Goal: Transaction & Acquisition: Purchase product/service

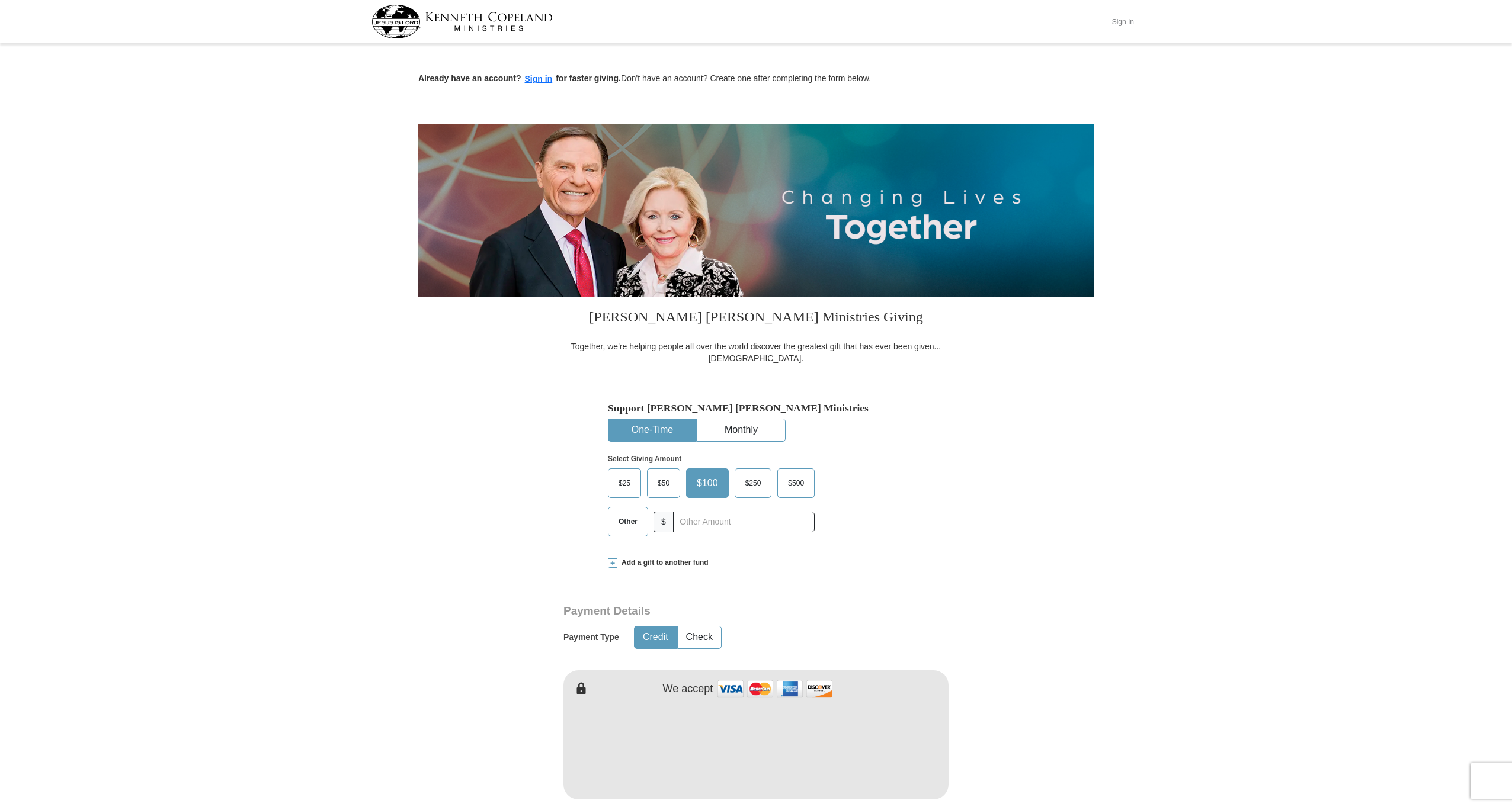
click at [1123, 22] on button "Sign In" at bounding box center [1123, 22] width 36 height 19
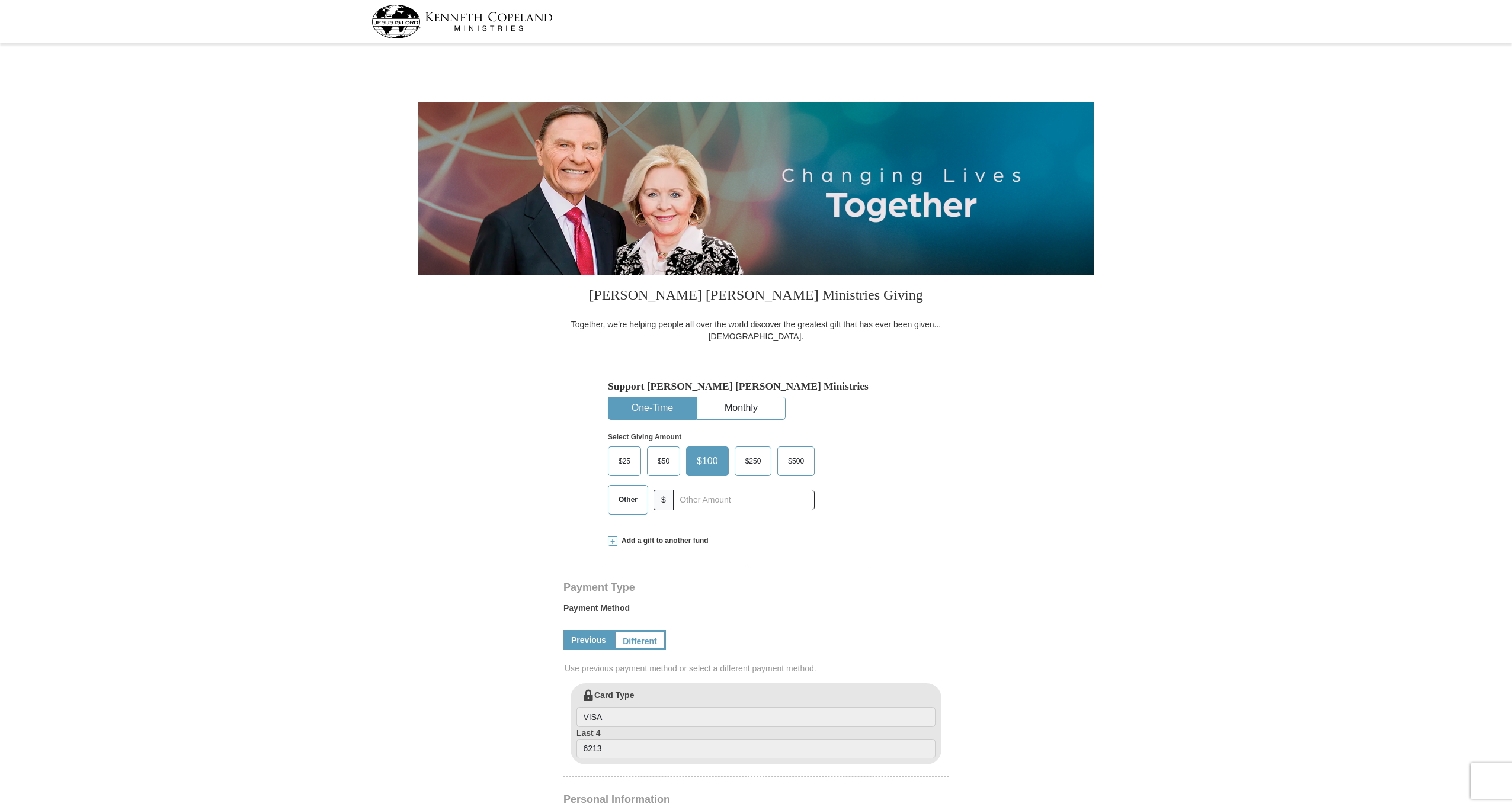
select select "FL"
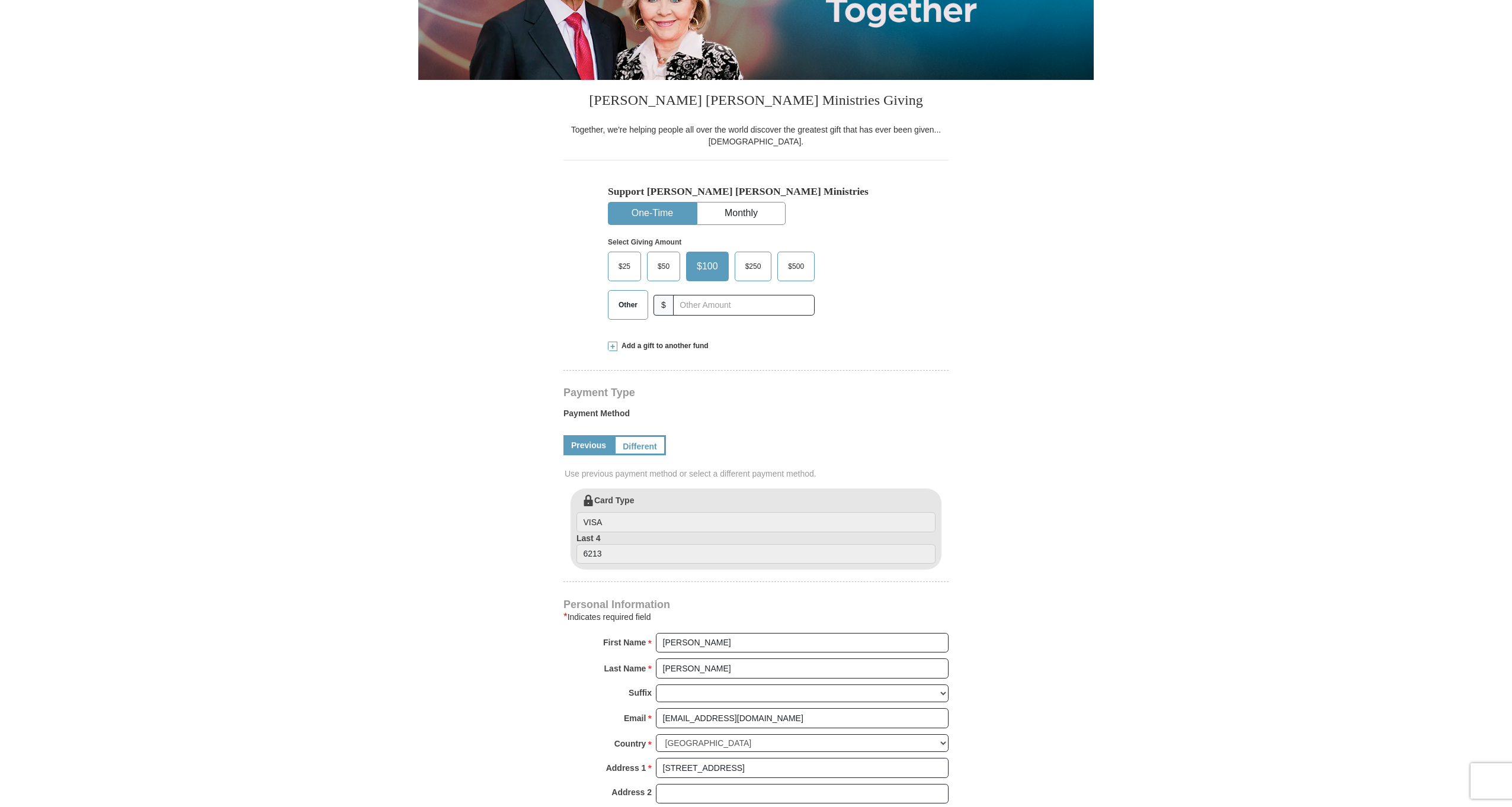
scroll to position [196, 0]
click at [701, 314] on input "text" at bounding box center [744, 304] width 132 height 21
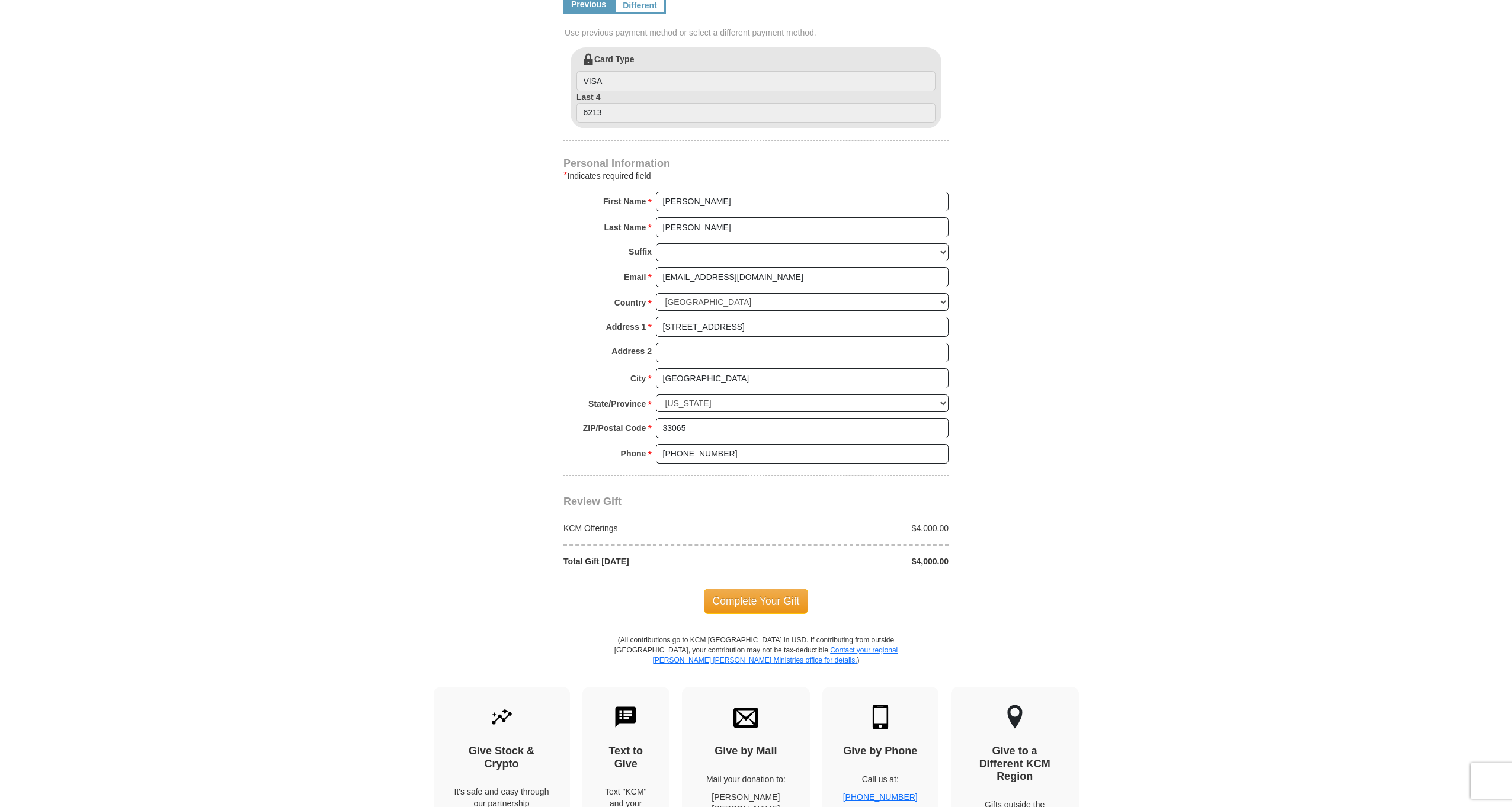
scroll to position [643, 0]
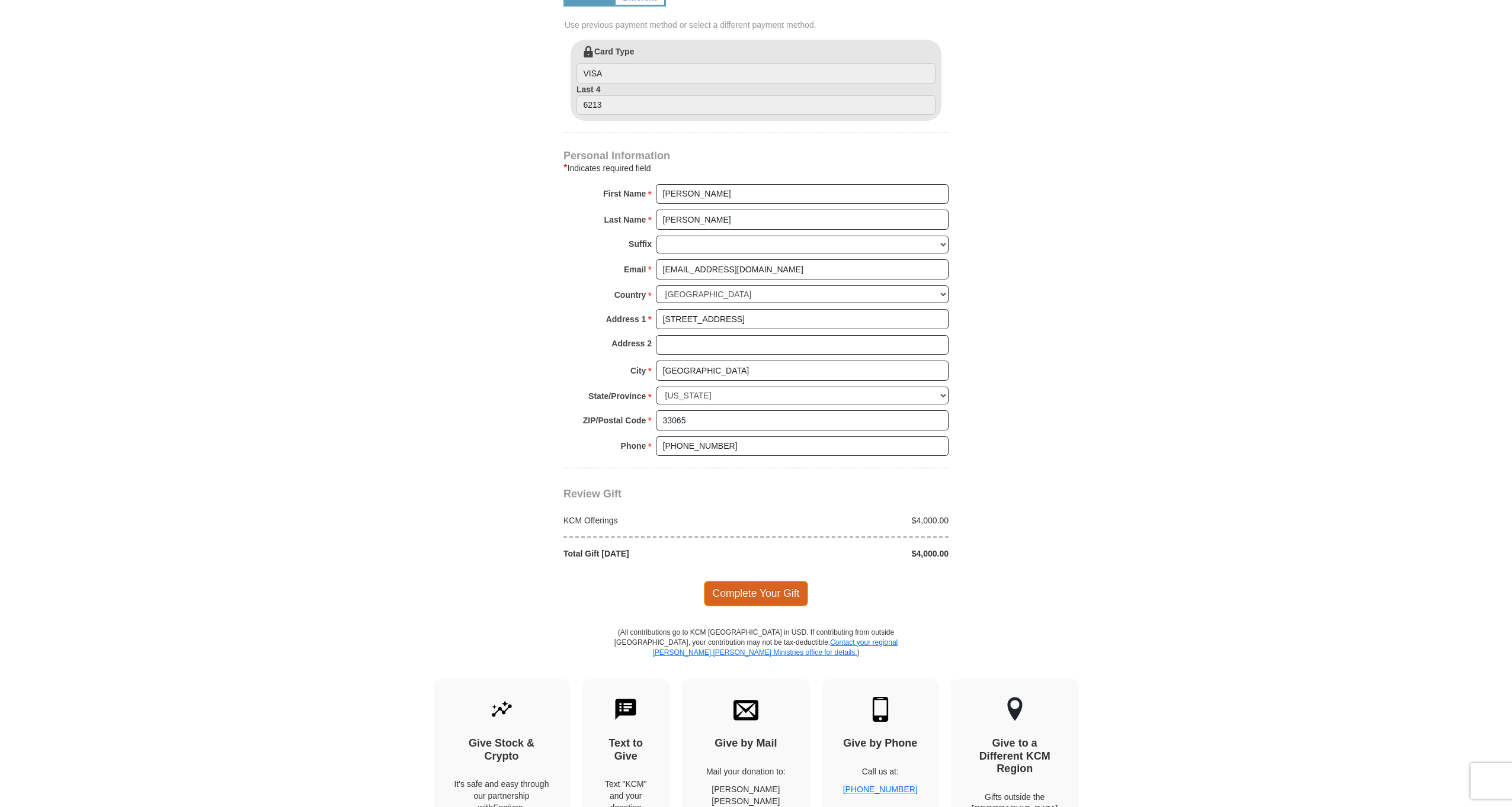
type input "4000.00"
click at [755, 581] on span "Complete Your Gift" at bounding box center [756, 593] width 105 height 25
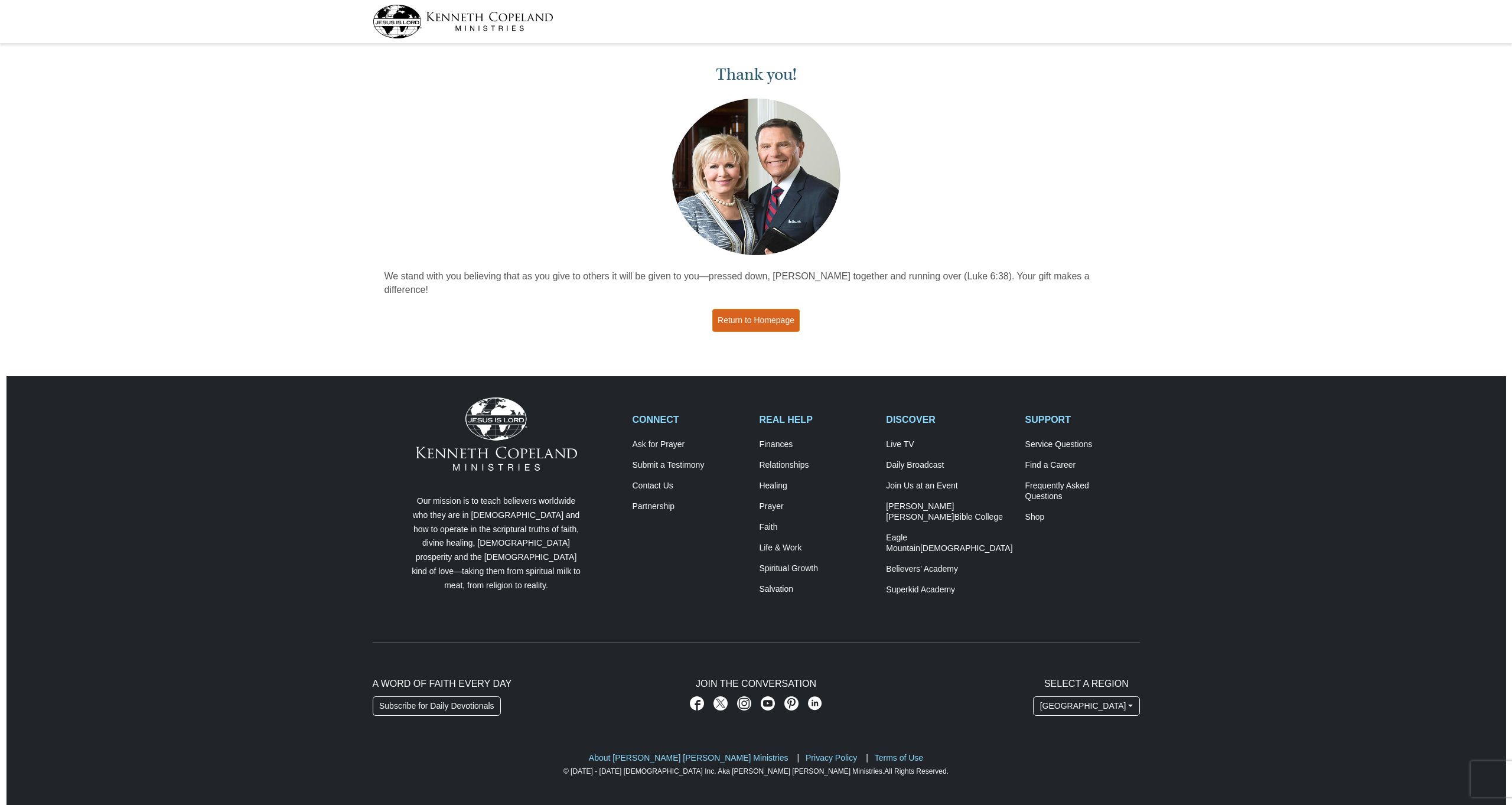
click at [777, 309] on link "Return to Homepage" at bounding box center [756, 320] width 87 height 23
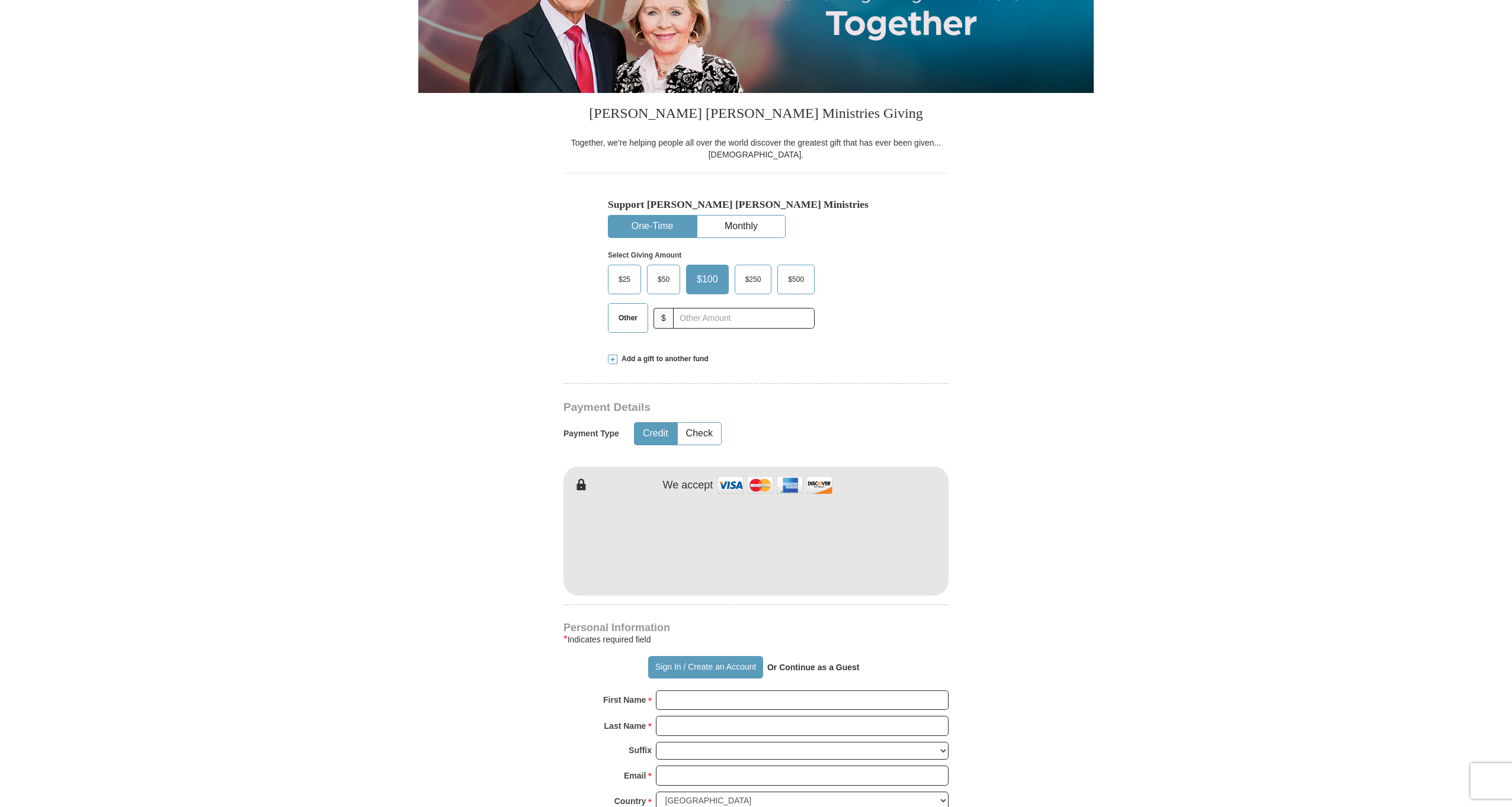
scroll to position [209, 0]
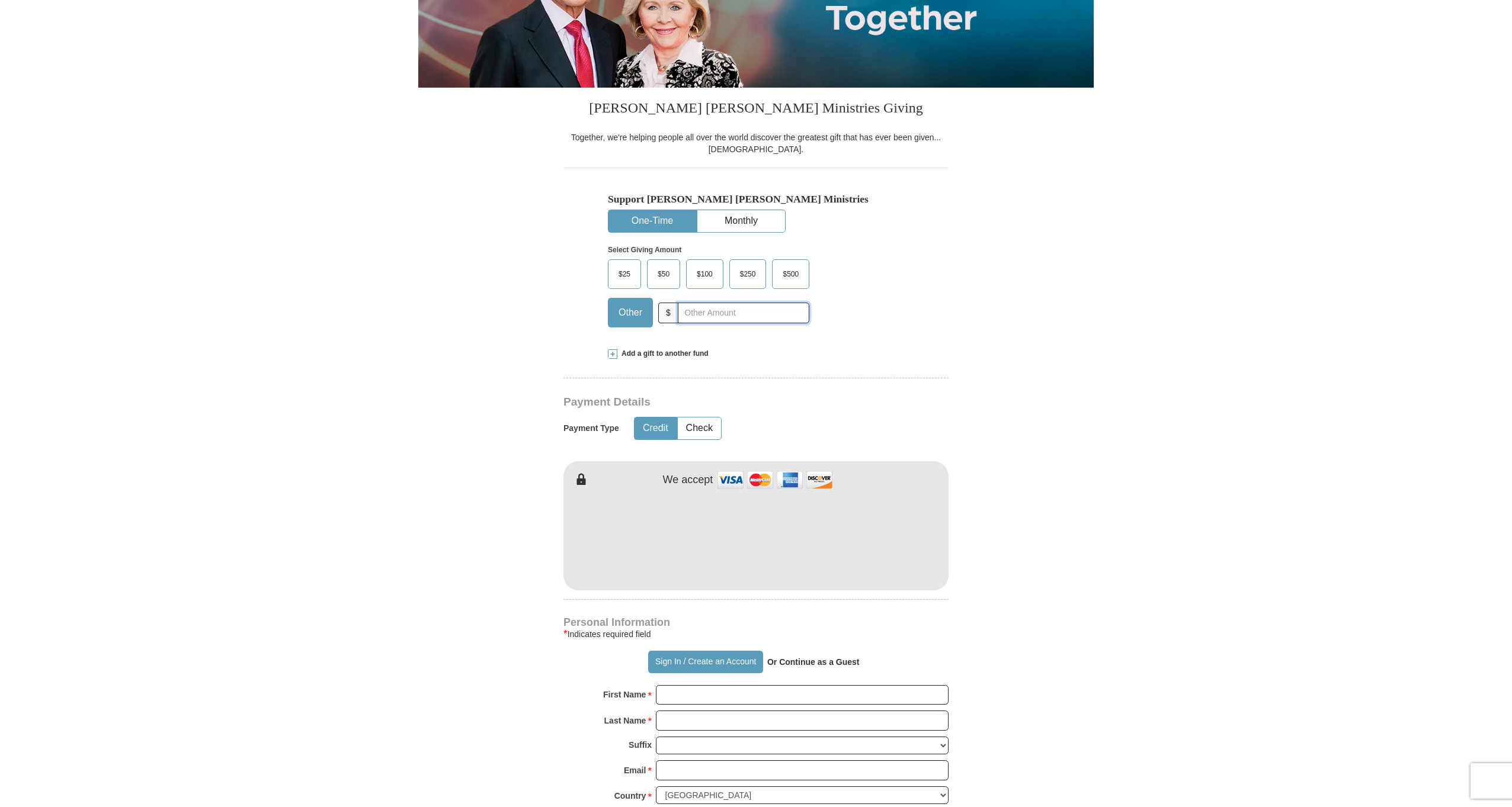
click at [718, 324] on input "text" at bounding box center [744, 313] width 132 height 21
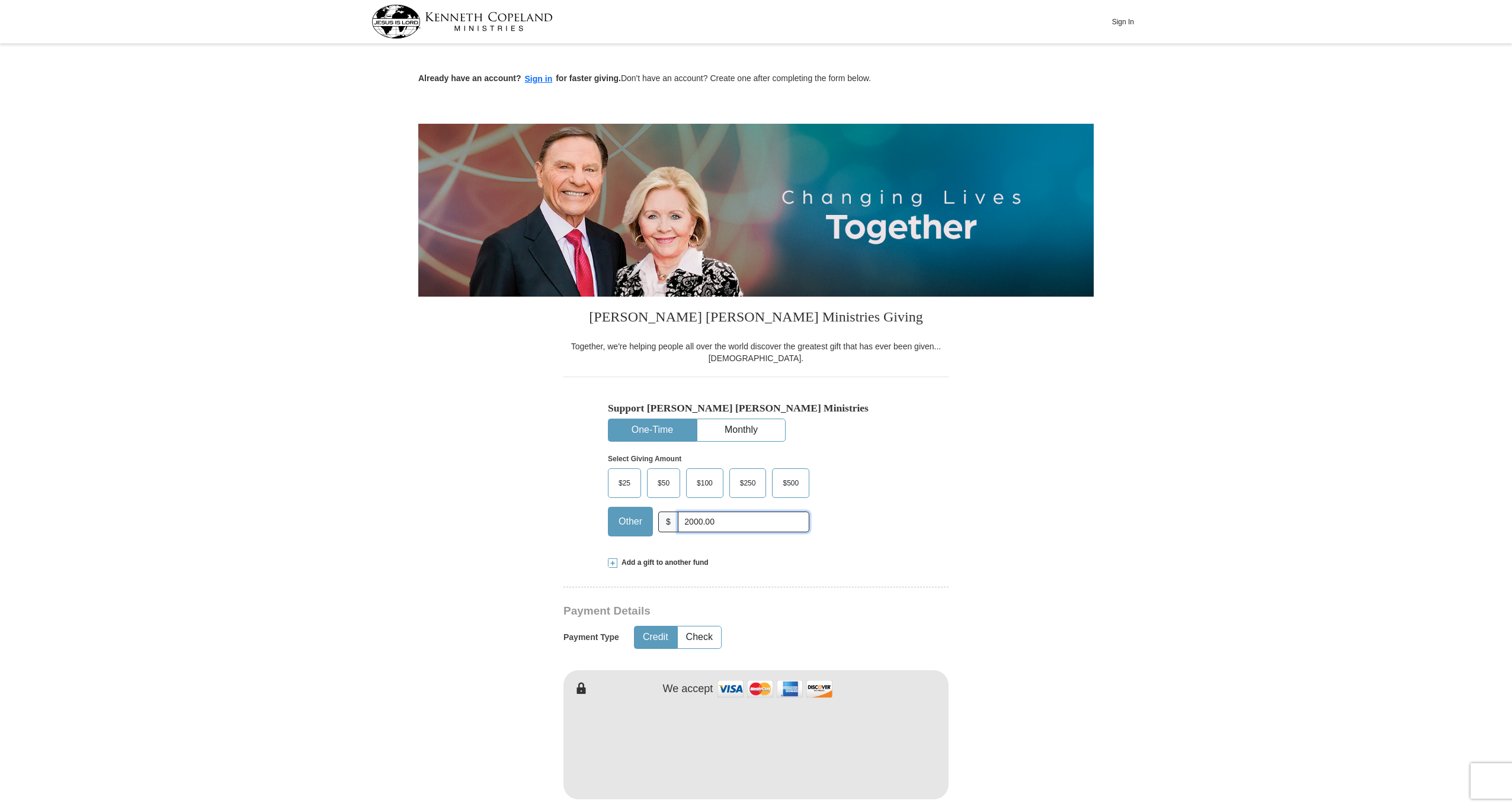
scroll to position [0, 0]
type input "2000.00"
click at [1123, 23] on button "Sign In" at bounding box center [1123, 22] width 36 height 19
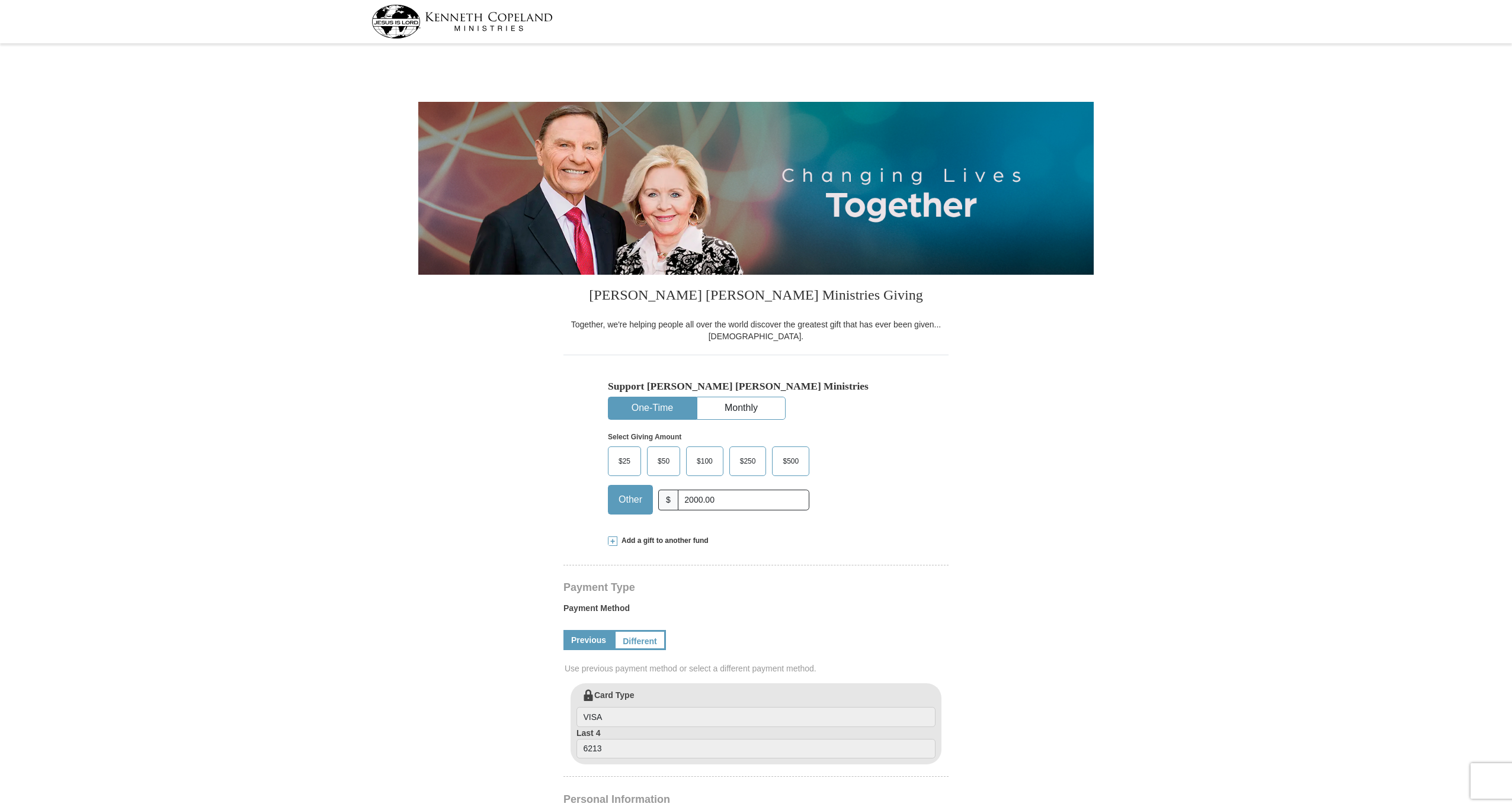
select select "FL"
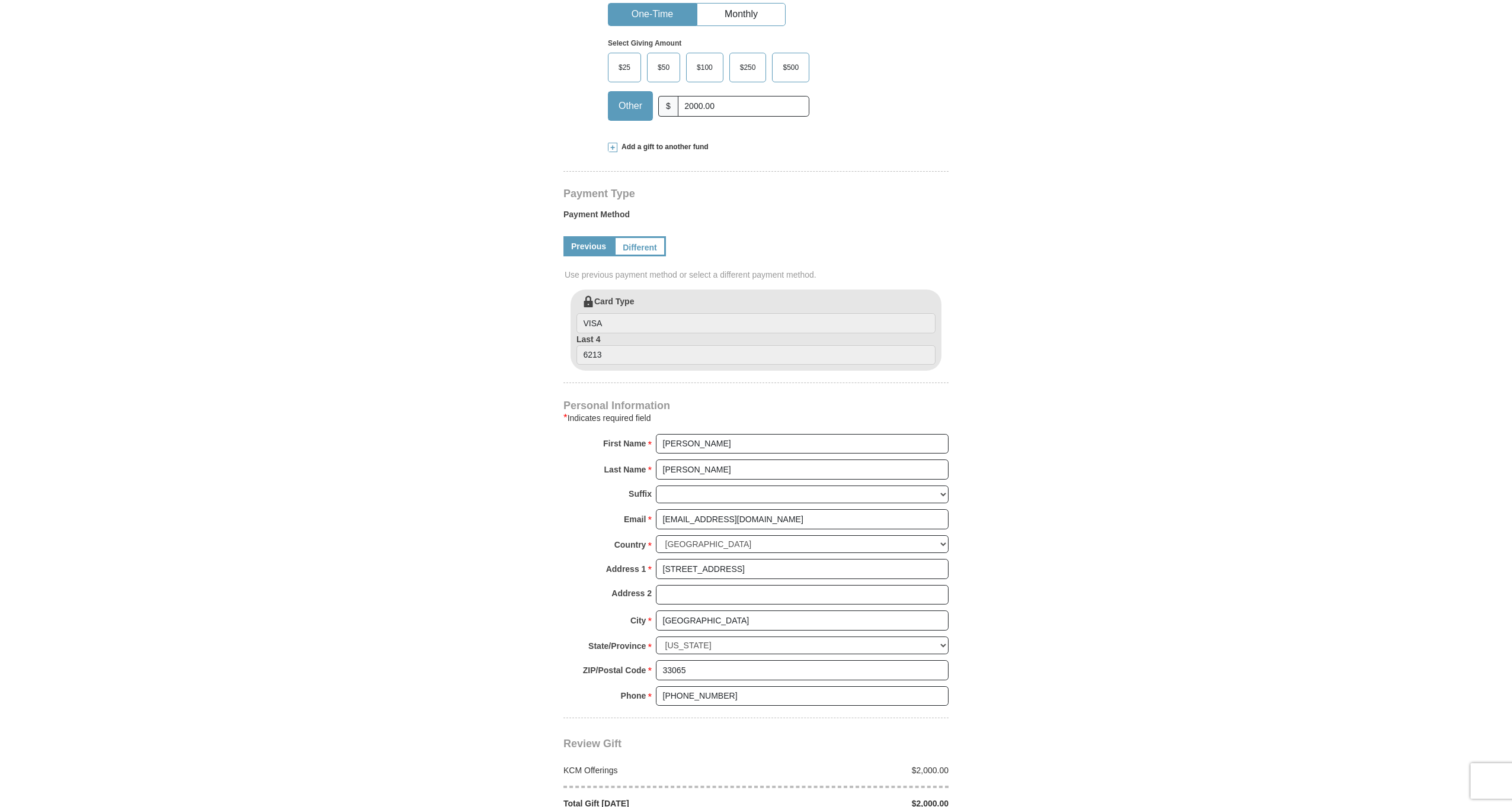
scroll to position [400, 0]
click at [598, 345] on input "6213" at bounding box center [756, 349] width 359 height 20
click at [600, 311] on input "VISA" at bounding box center [756, 317] width 359 height 20
click at [643, 239] on link "Different" at bounding box center [639, 240] width 50 height 20
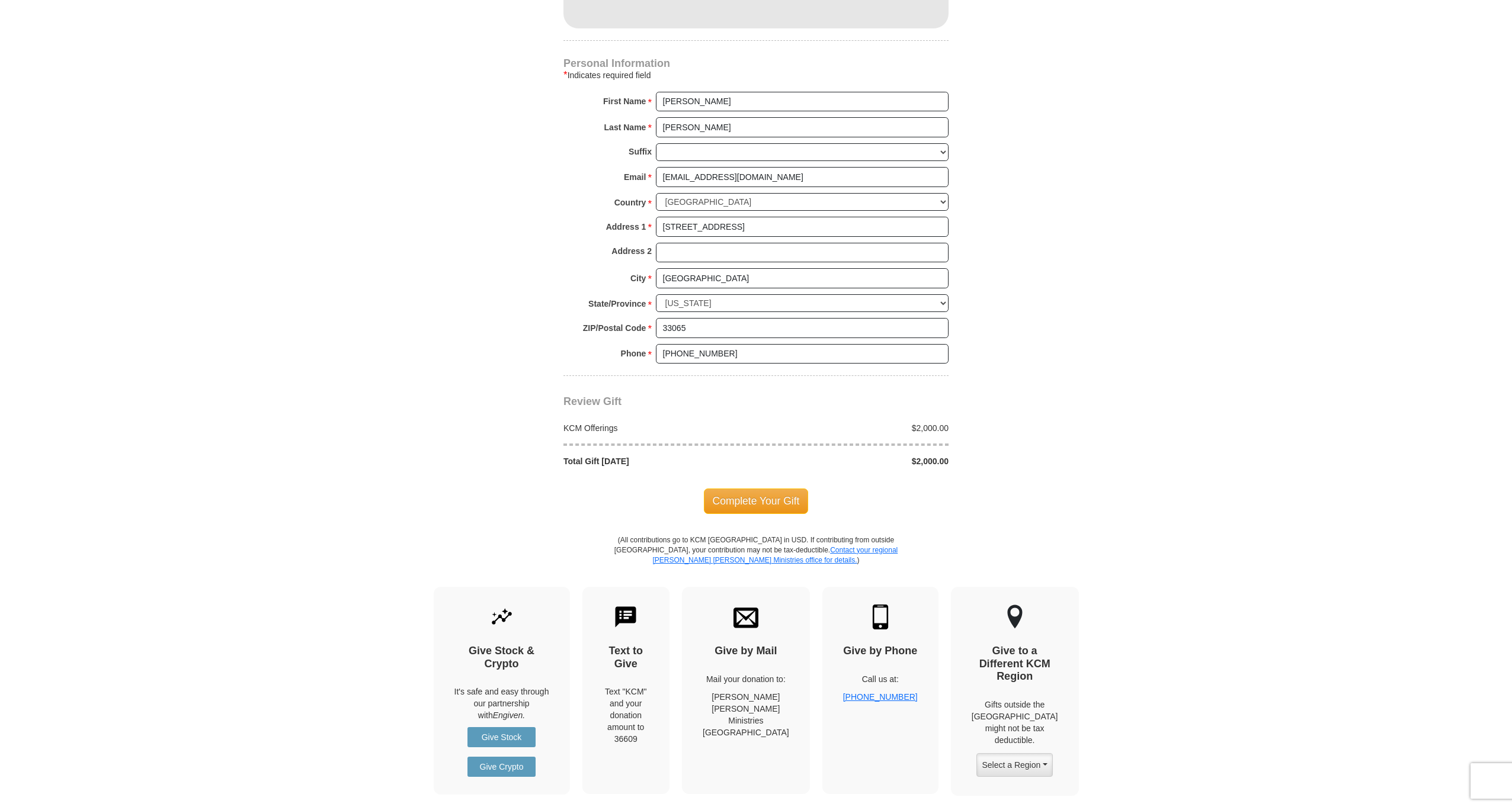
scroll to position [856, 0]
click at [774, 488] on span "Complete Your Gift" at bounding box center [756, 501] width 105 height 25
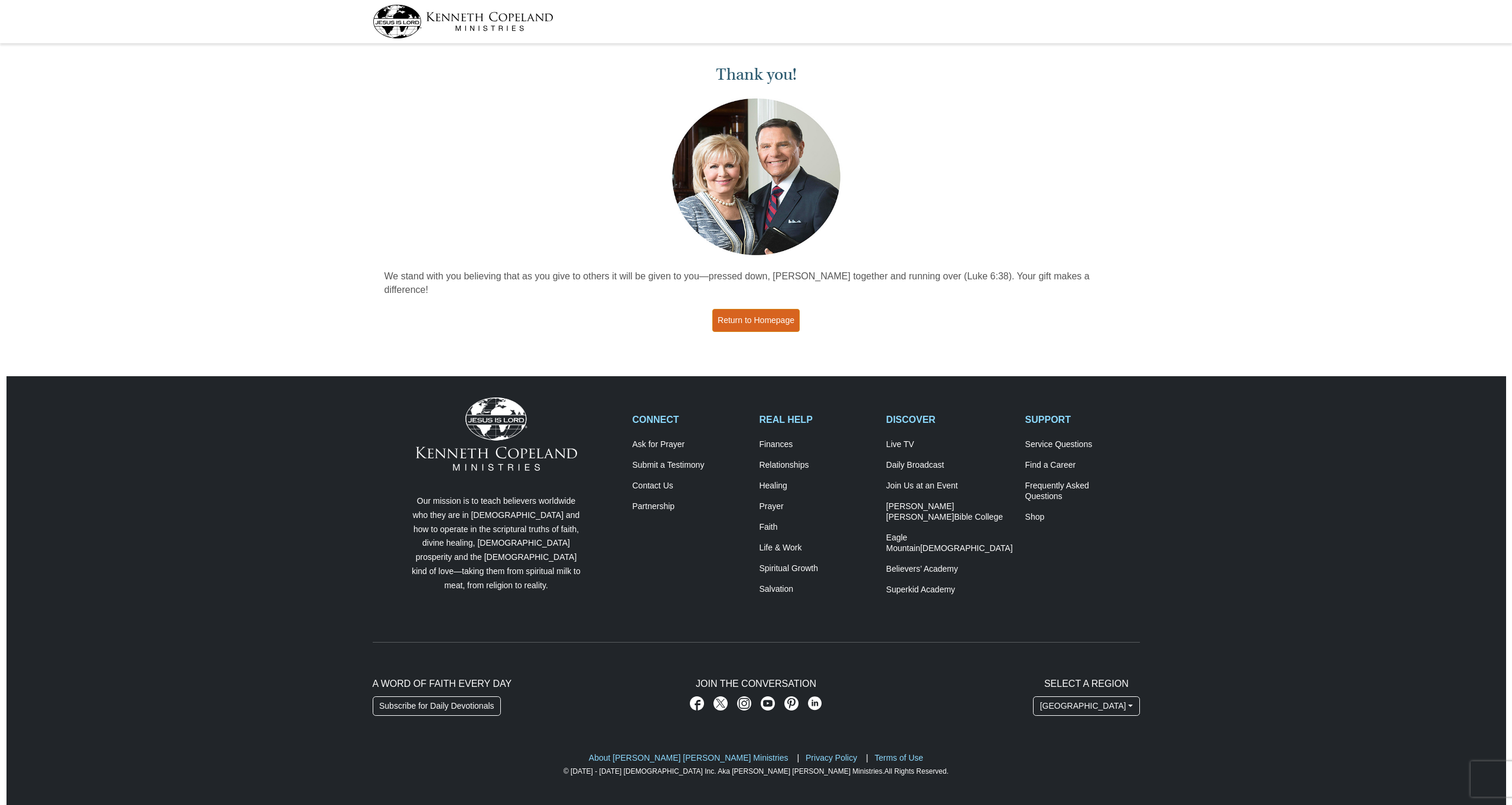
click at [772, 309] on link "Return to Homepage" at bounding box center [756, 320] width 87 height 23
